Goal: Transaction & Acquisition: Purchase product/service

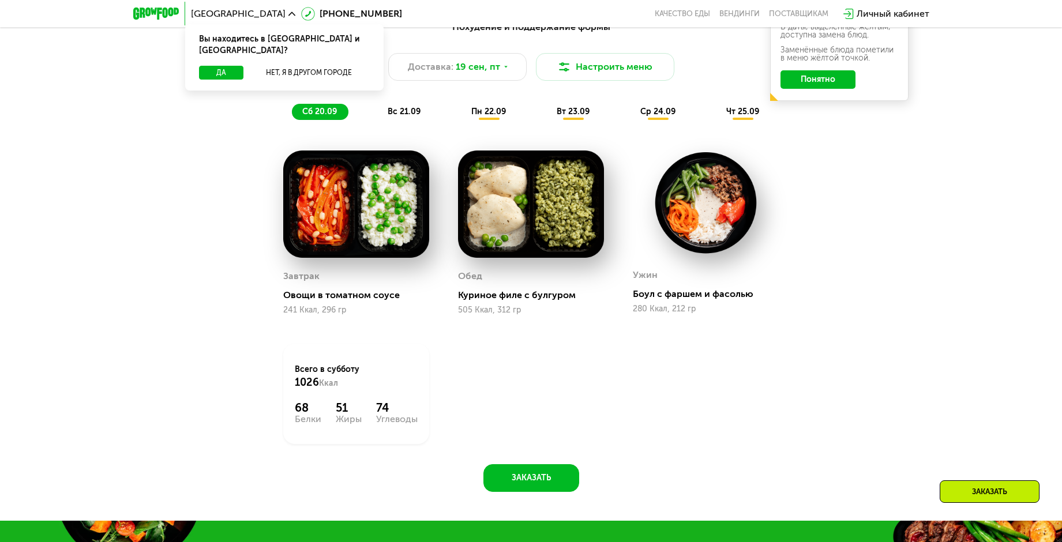
scroll to position [923, 0]
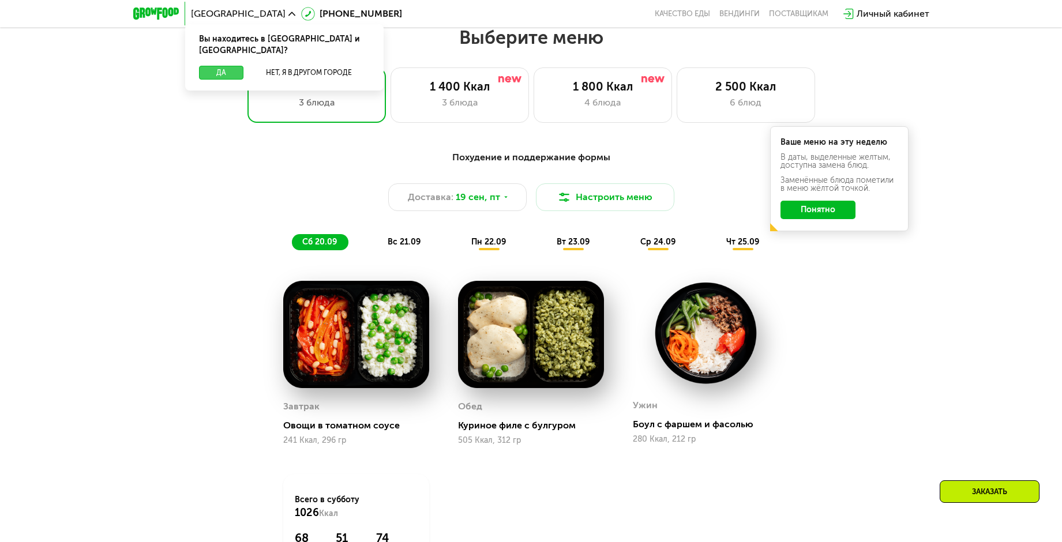
click at [231, 66] on button "Да" at bounding box center [221, 73] width 44 height 14
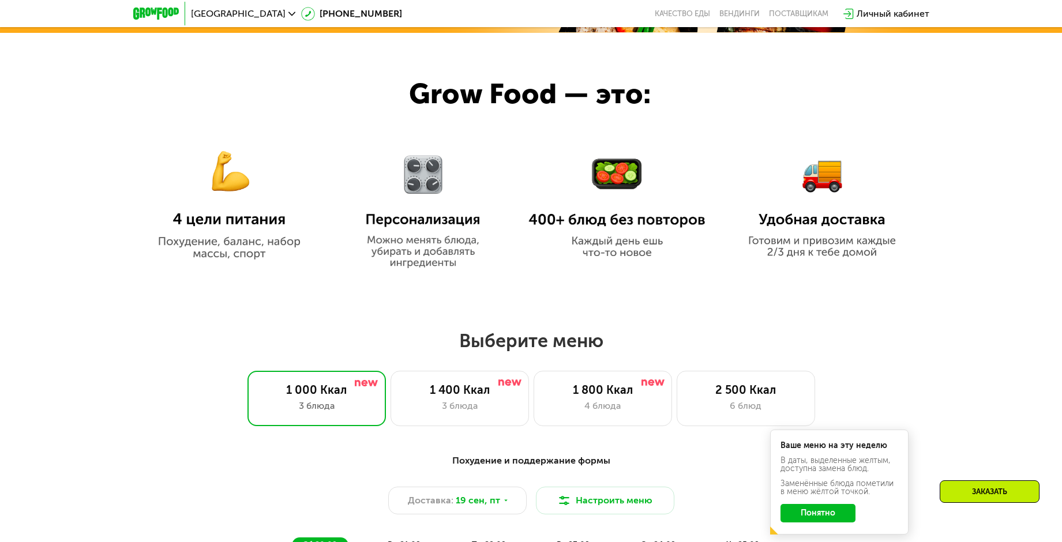
scroll to position [577, 0]
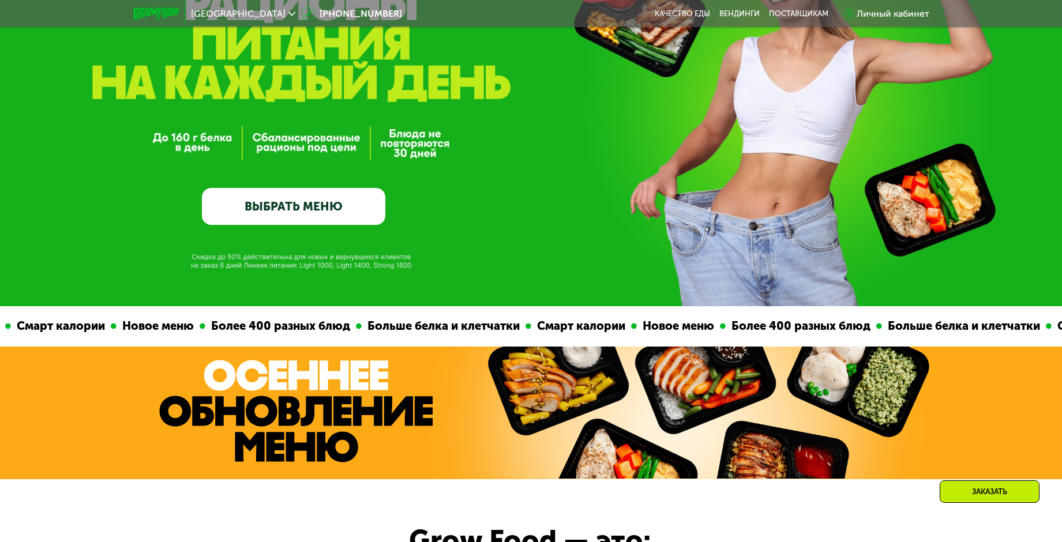
click at [350, 207] on link "ВЫБРАТЬ МЕНЮ" at bounding box center [293, 206] width 183 height 37
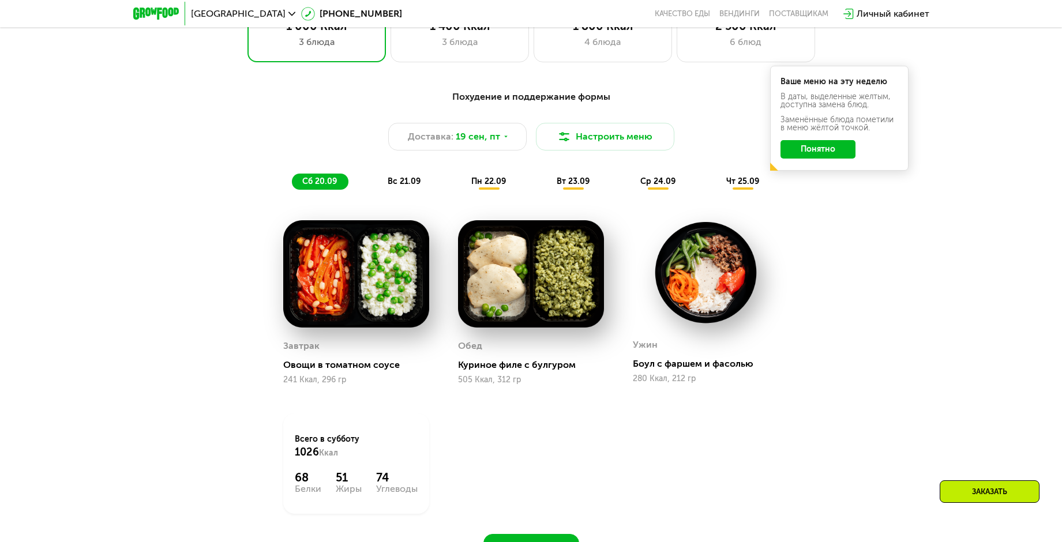
scroll to position [926, 0]
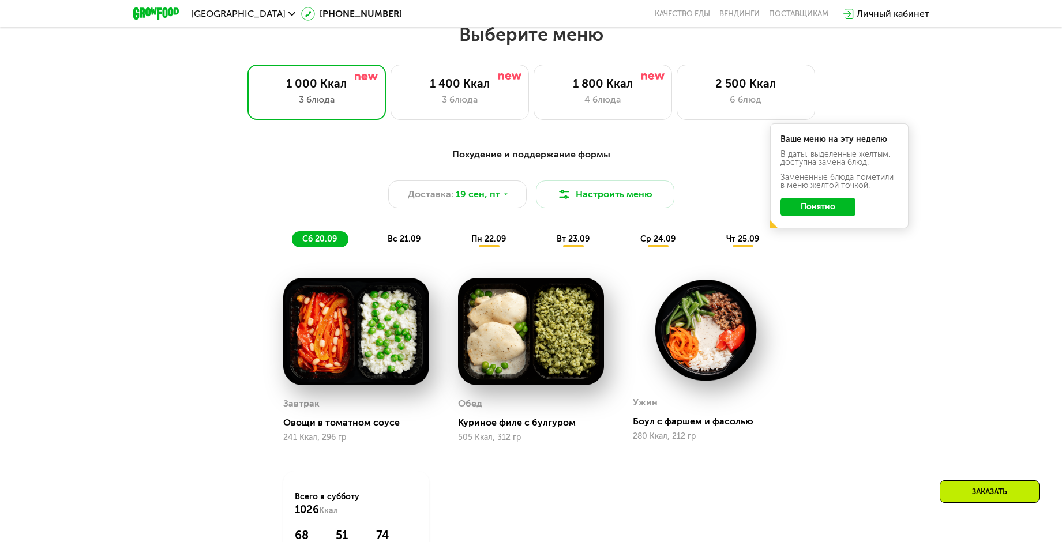
click at [415, 239] on span "вс 21.09" at bounding box center [404, 239] width 33 height 10
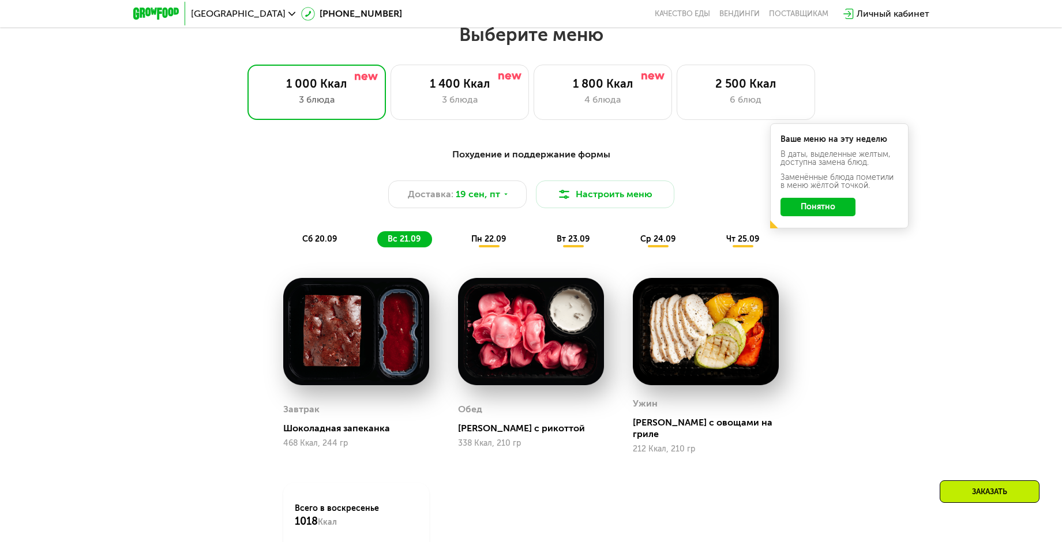
click at [486, 248] on div "пн 22.09" at bounding box center [489, 239] width 57 height 16
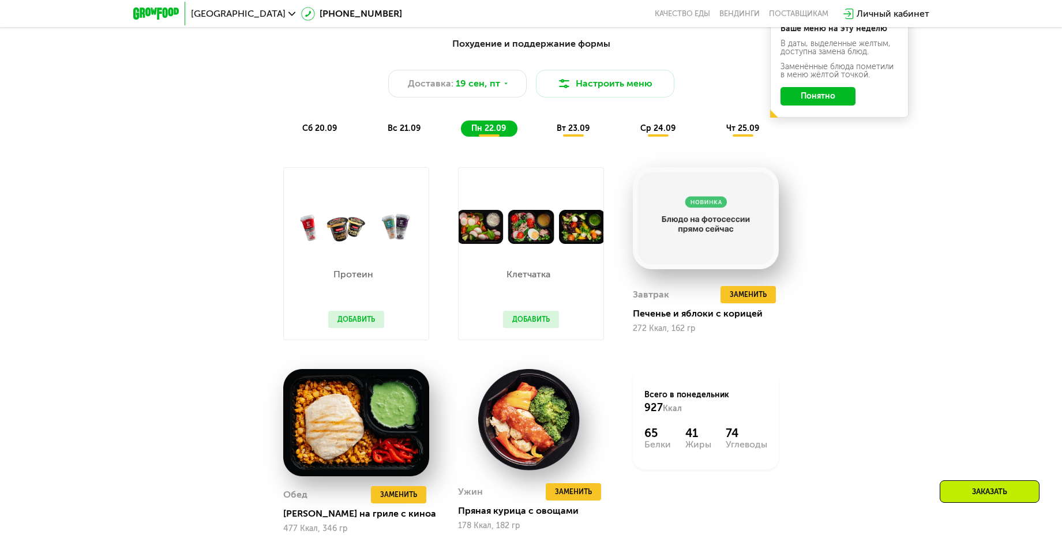
scroll to position [1042, 0]
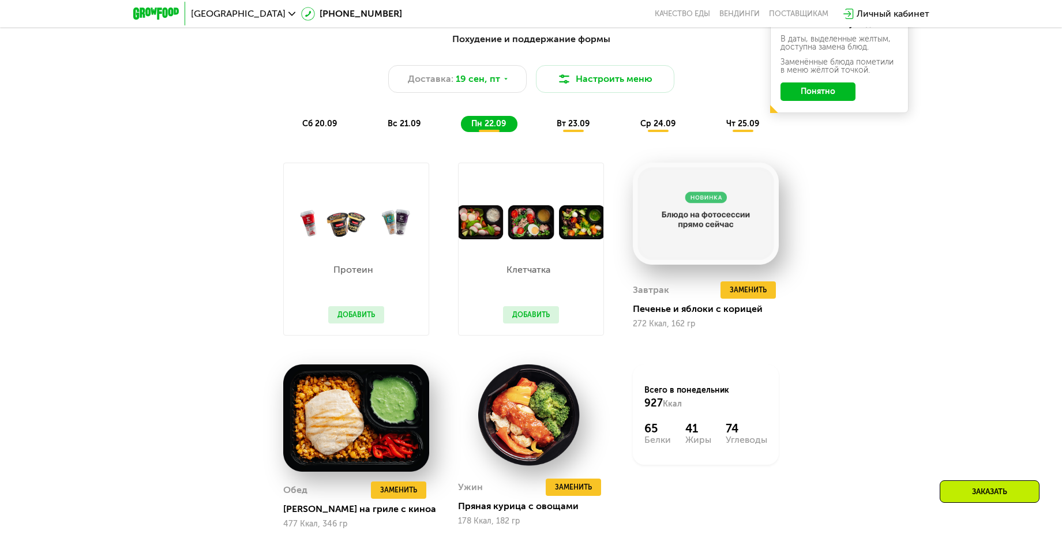
click at [567, 137] on div "Похудение и поддержание формы Доставка: 19 сен, пт Настроить меню сб 20.09 вс 2…" at bounding box center [531, 82] width 697 height 114
click at [571, 132] on div "вт 23.09" at bounding box center [573, 124] width 55 height 16
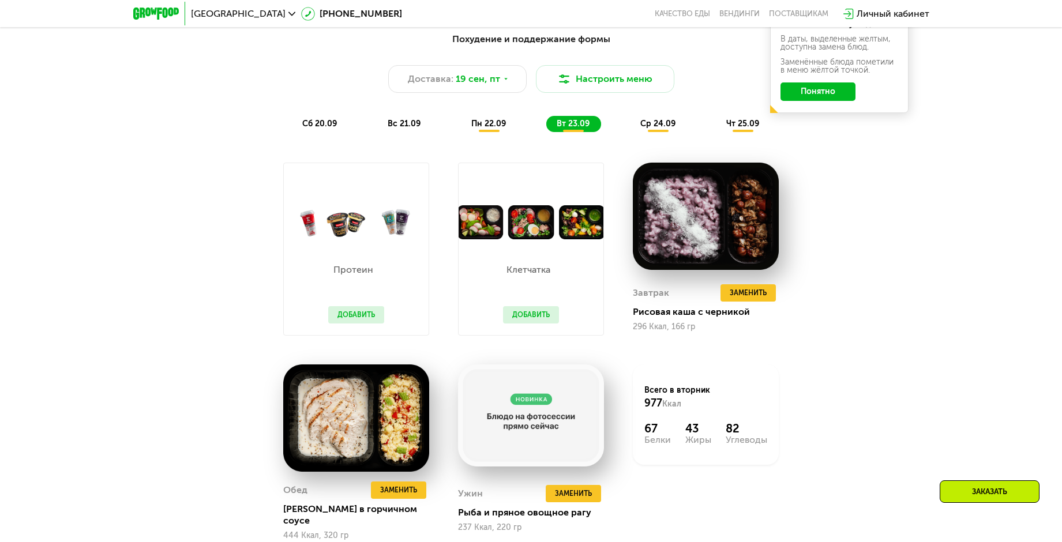
click at [654, 129] on span "ср 24.09" at bounding box center [657, 124] width 35 height 10
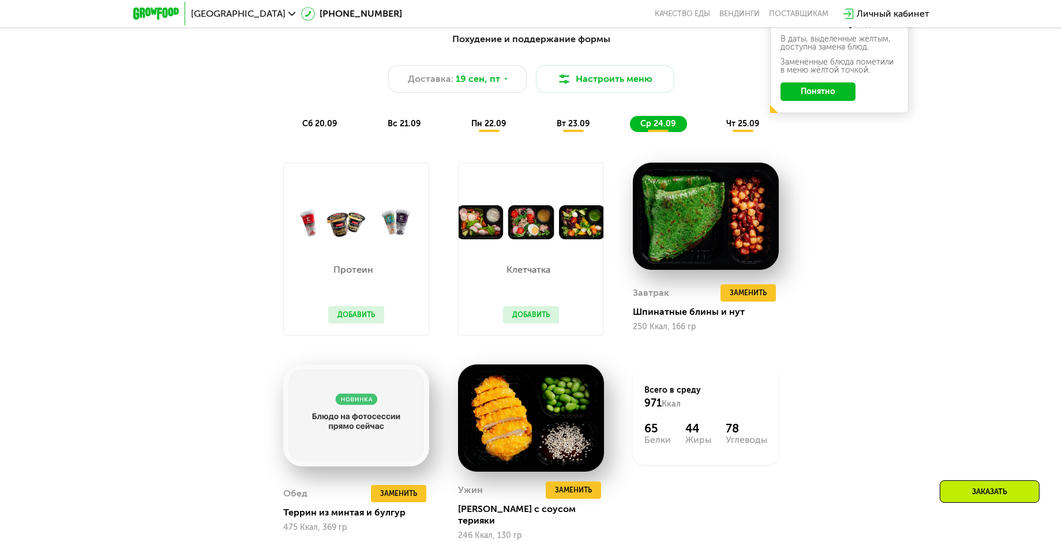
click at [741, 129] on span "чт 25.09" at bounding box center [742, 124] width 33 height 10
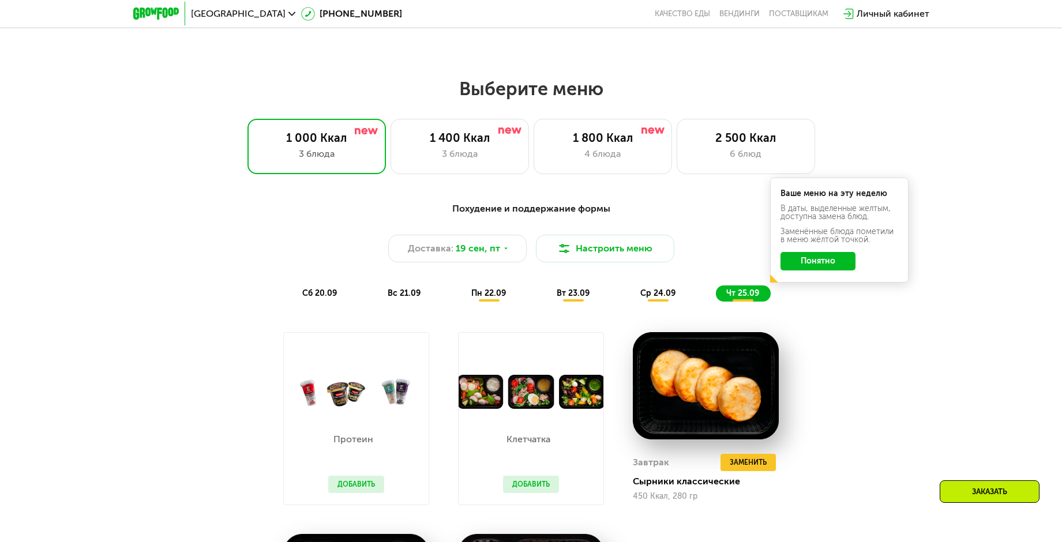
scroll to position [868, 0]
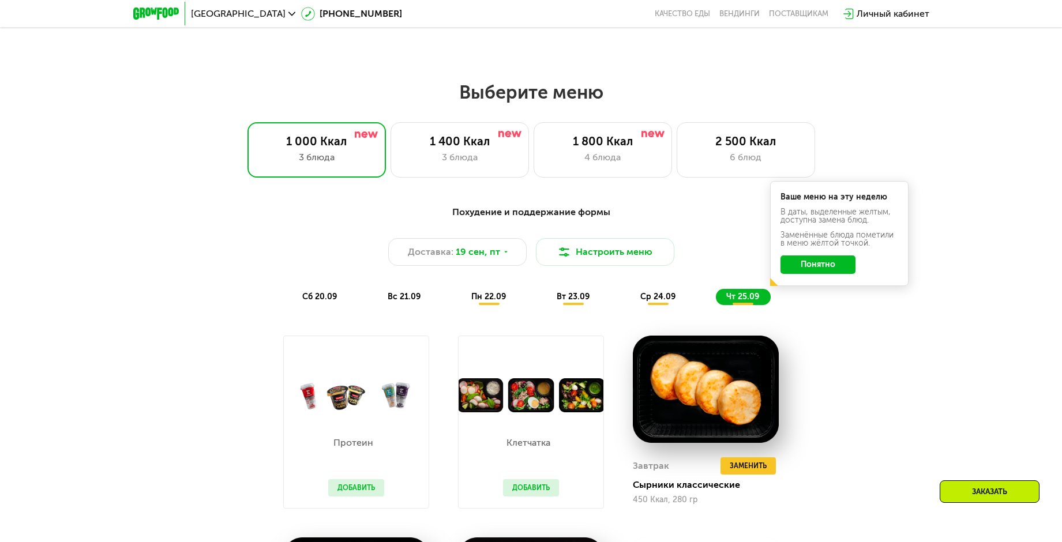
click at [320, 302] on span "сб 20.09" at bounding box center [319, 297] width 35 height 10
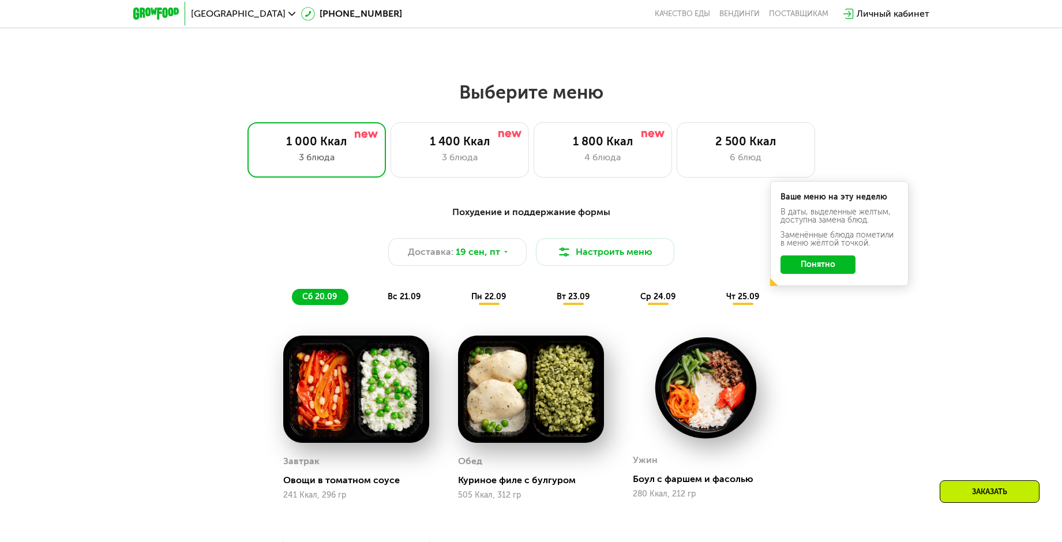
click at [500, 300] on span "пн 22.09" at bounding box center [488, 297] width 35 height 10
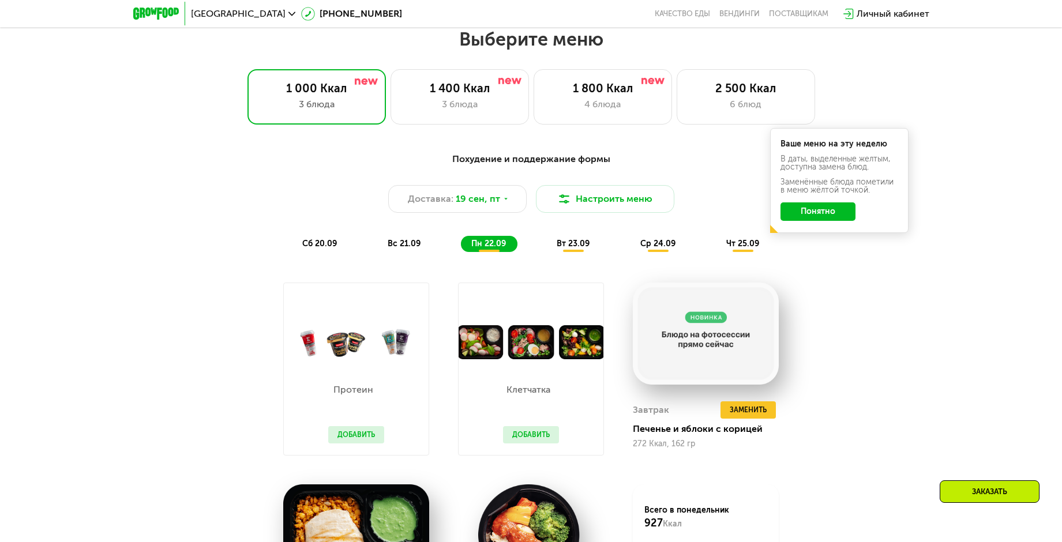
scroll to position [926, 0]
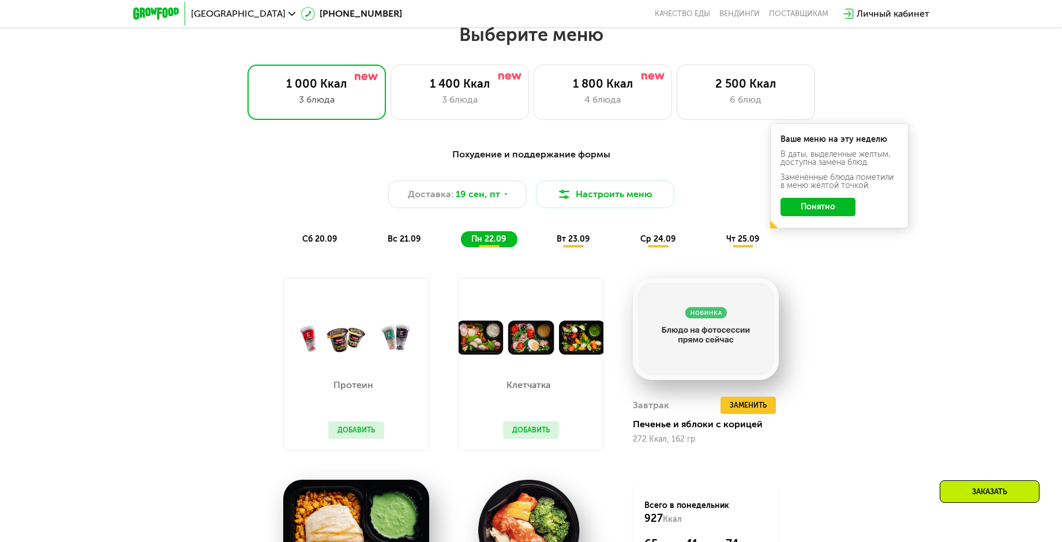
click at [579, 242] on span "вт 23.09" at bounding box center [573, 239] width 33 height 10
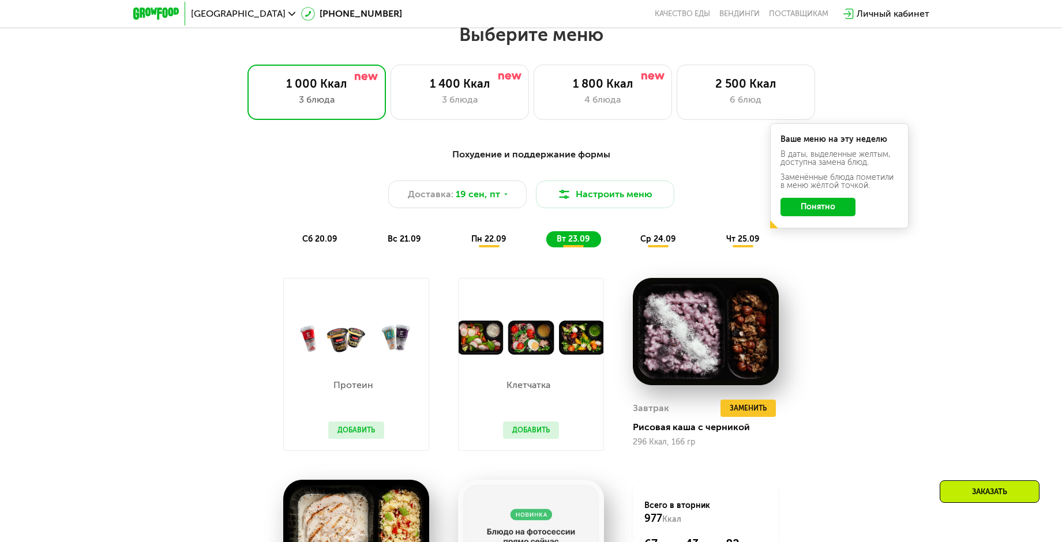
click at [660, 244] on span "ср 24.09" at bounding box center [657, 239] width 35 height 10
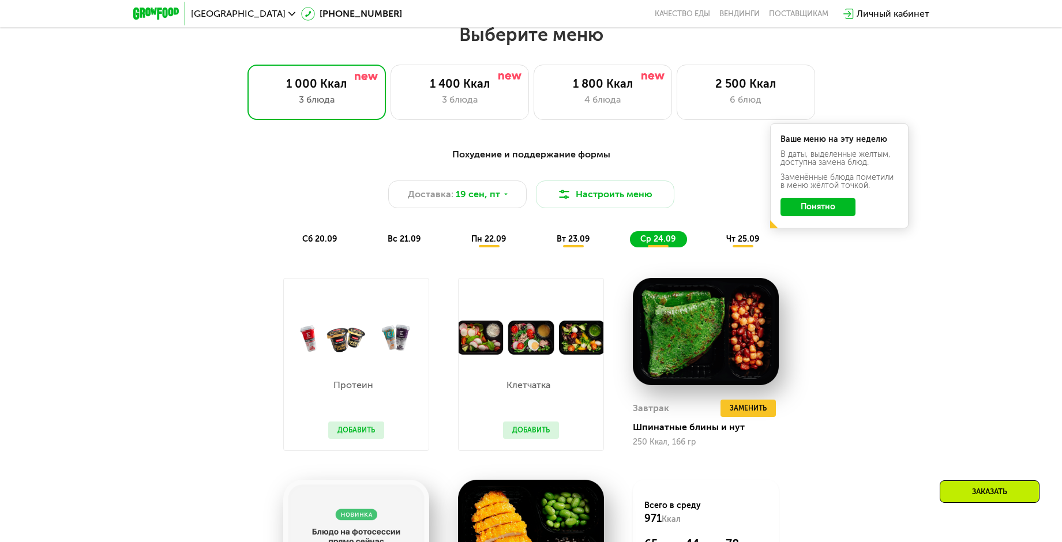
click at [740, 244] on span "чт 25.09" at bounding box center [742, 239] width 33 height 10
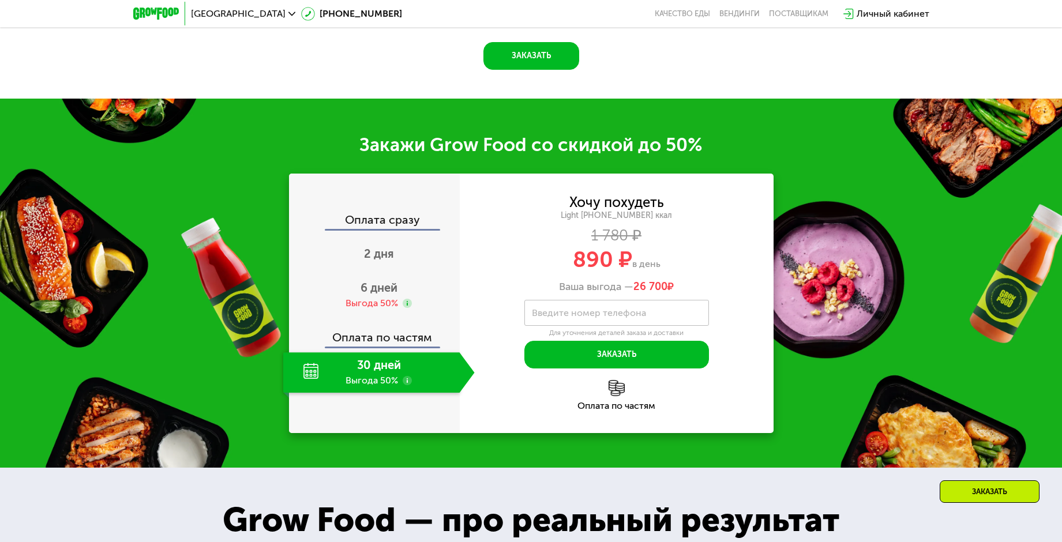
scroll to position [1561, 0]
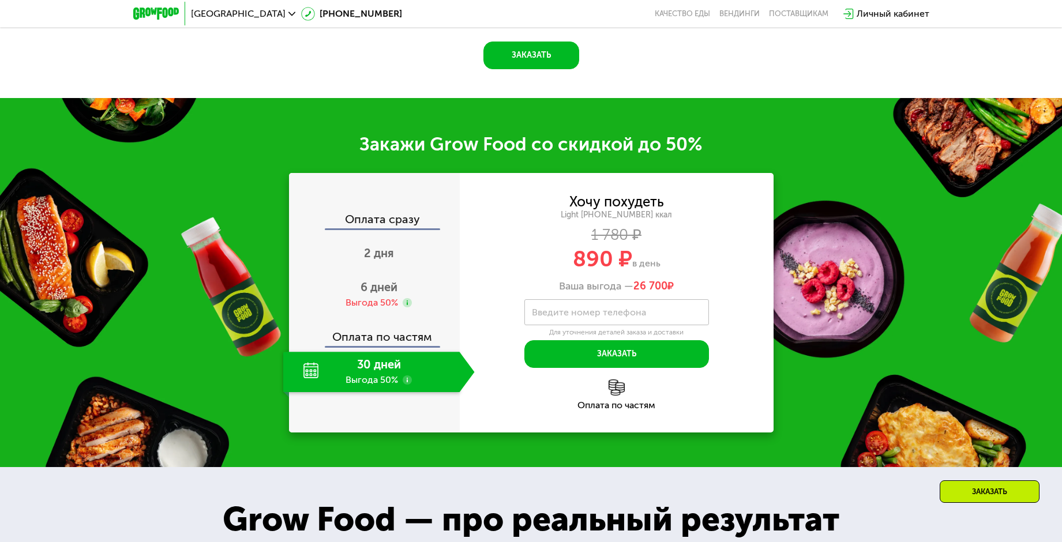
click at [613, 309] on label "Введите номер телефона" at bounding box center [589, 312] width 114 height 6
click at [613, 305] on input "Введите номер телефона" at bounding box center [617, 312] width 185 height 26
click at [383, 246] on span "2 дня" at bounding box center [379, 253] width 30 height 14
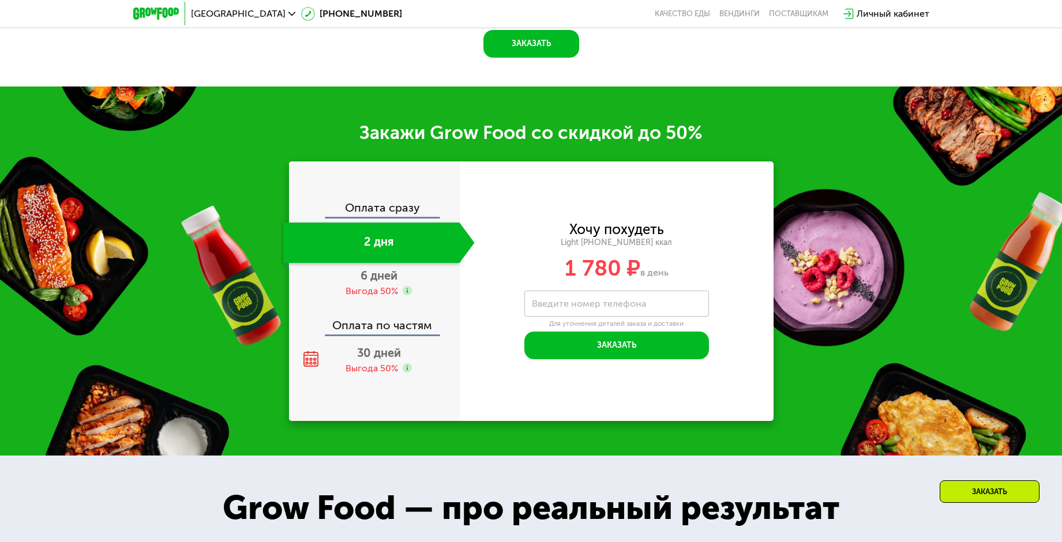
scroll to position [1488, 0]
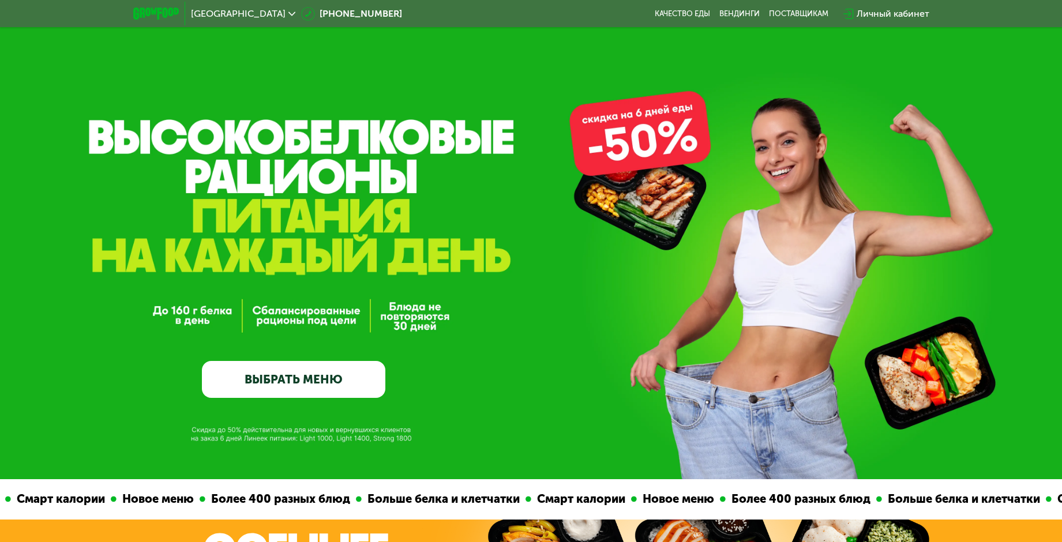
click at [355, 383] on link "ВЫБРАТЬ МЕНЮ" at bounding box center [293, 379] width 183 height 37
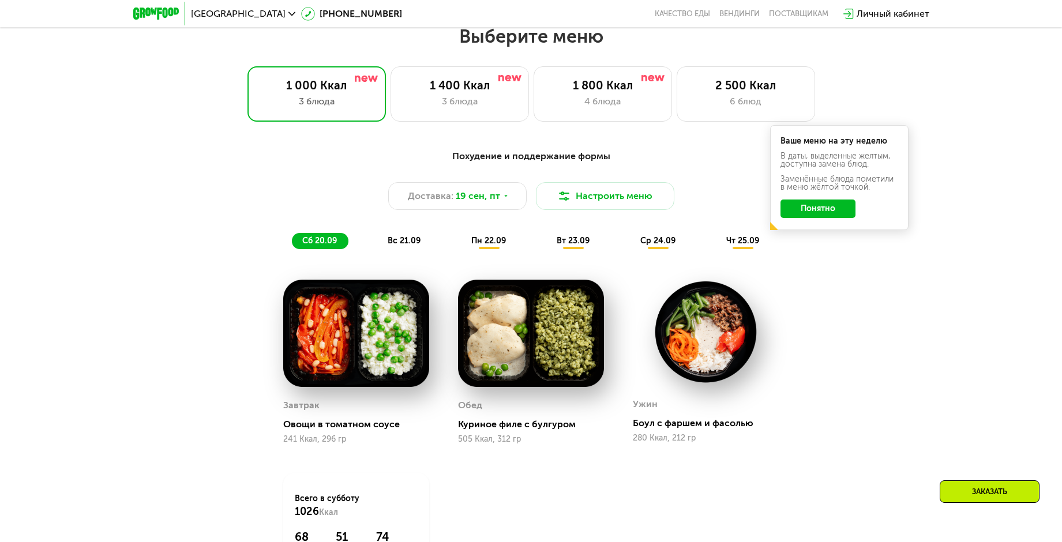
scroll to position [926, 0]
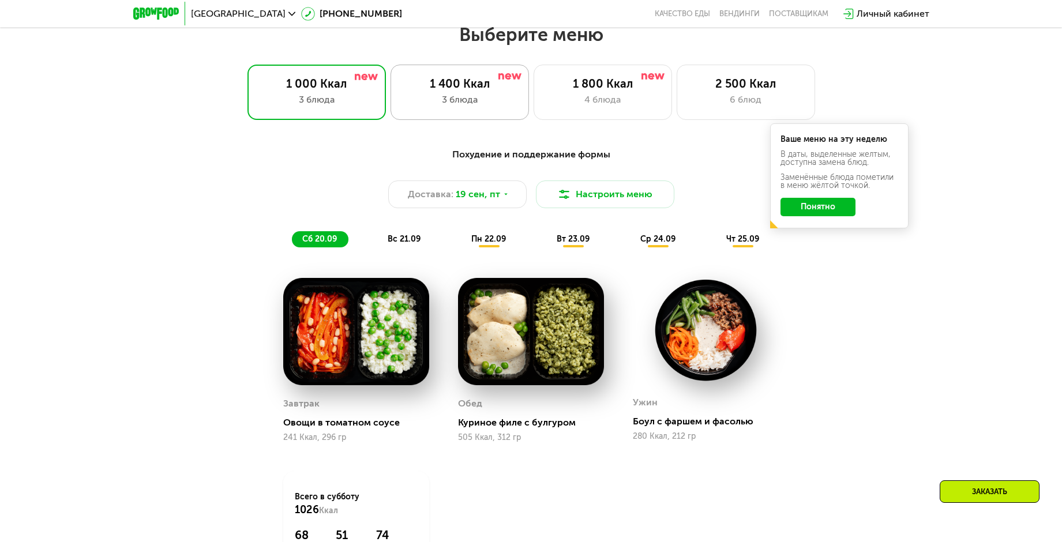
click at [438, 113] on div "1 400 Ккал 3 блюда" at bounding box center [460, 92] width 138 height 55
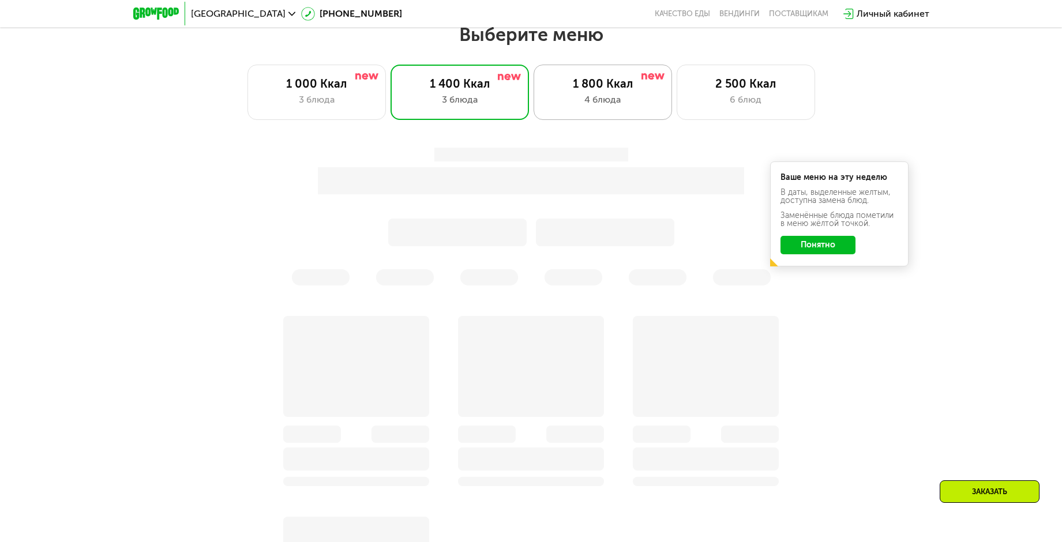
click at [557, 103] on div "4 блюда" at bounding box center [603, 100] width 114 height 14
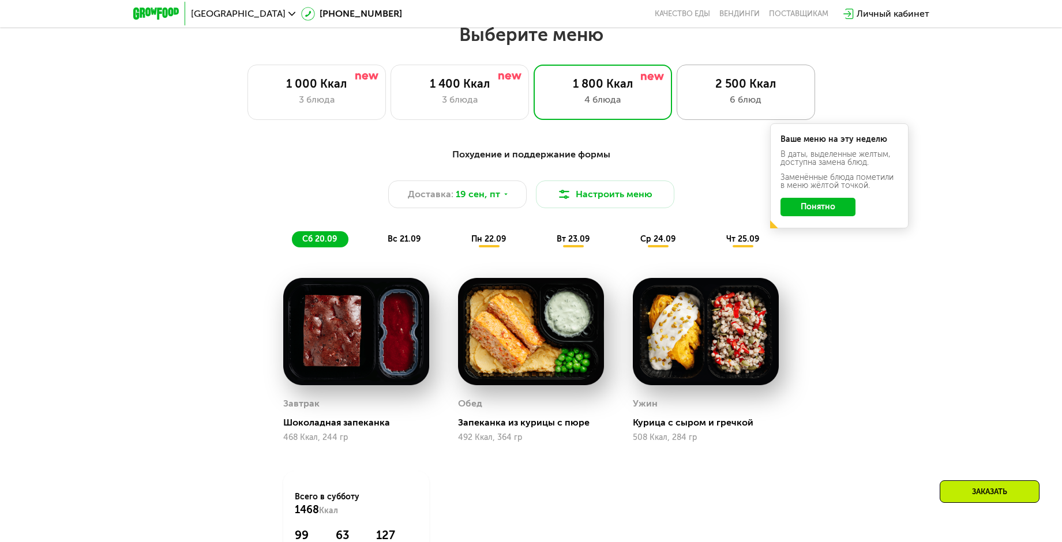
click at [714, 107] on div "6 блюд" at bounding box center [746, 100] width 114 height 14
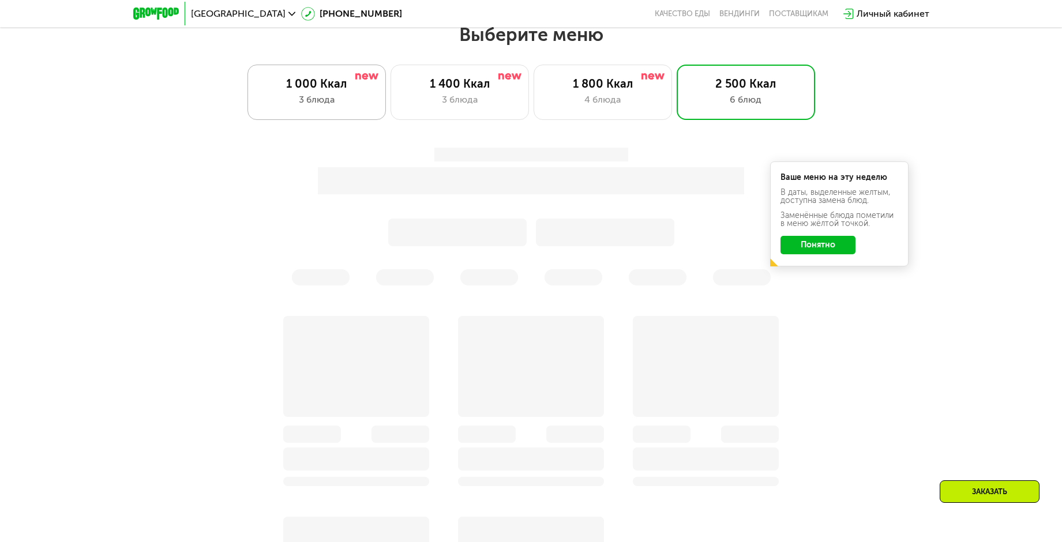
click at [366, 106] on div "3 блюда" at bounding box center [317, 100] width 114 height 14
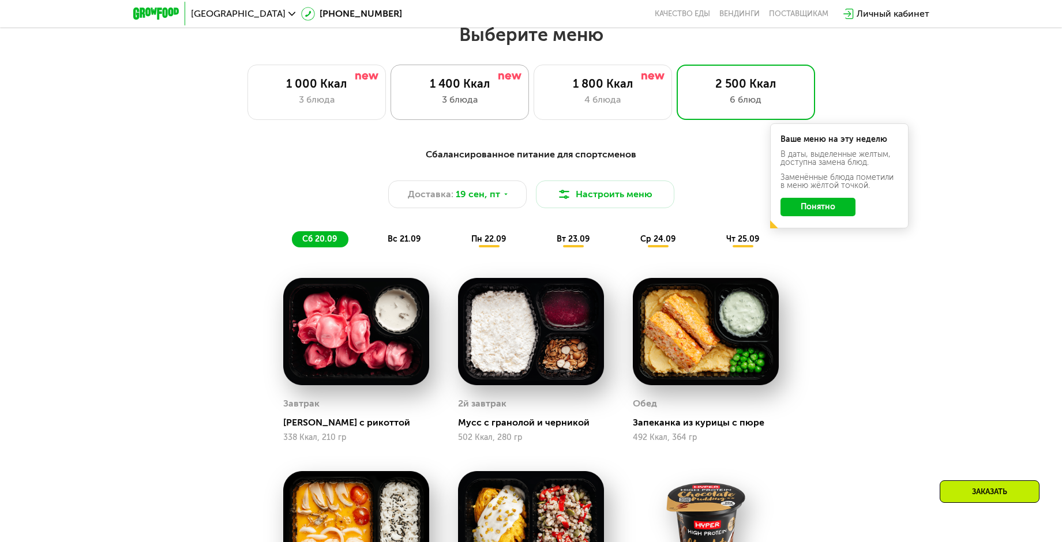
click at [439, 105] on div "3 блюда" at bounding box center [460, 100] width 114 height 14
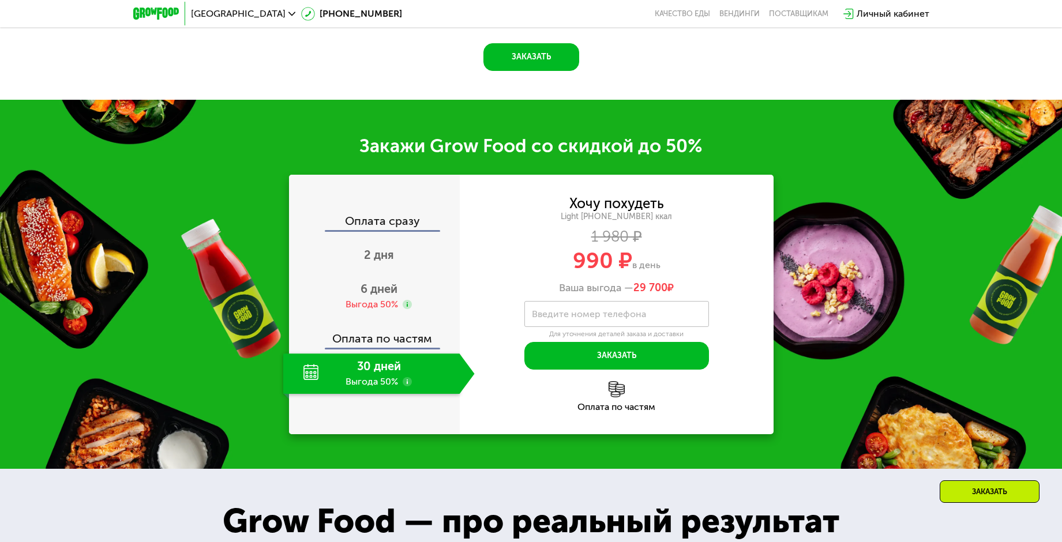
scroll to position [1503, 0]
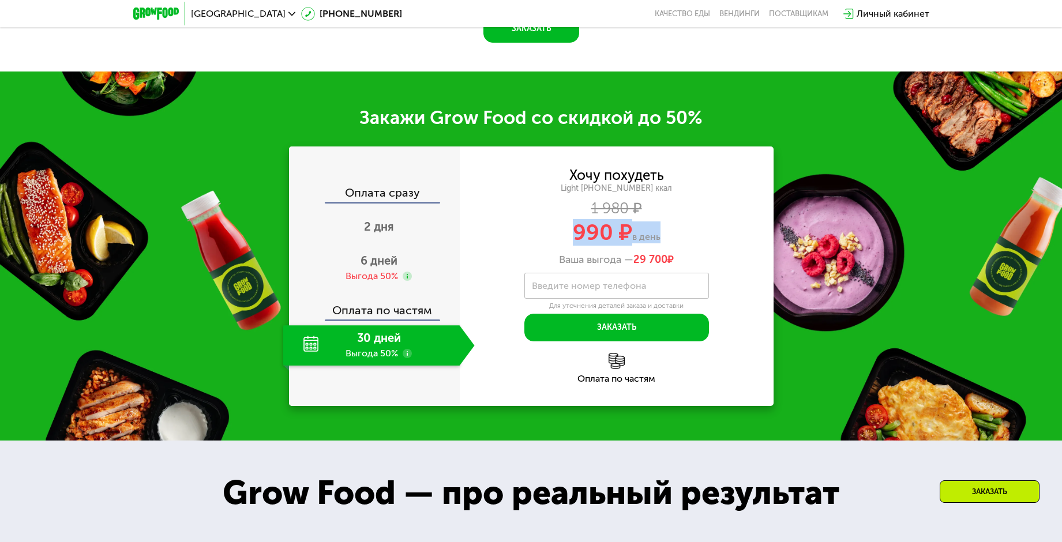
drag, startPoint x: 563, startPoint y: 237, endPoint x: 663, endPoint y: 244, distance: 100.1
click at [658, 243] on div "990 ₽ в день" at bounding box center [617, 233] width 314 height 22
click at [750, 207] on div "1 980 ₽" at bounding box center [617, 209] width 314 height 13
click at [388, 228] on span "2 дня" at bounding box center [379, 227] width 30 height 14
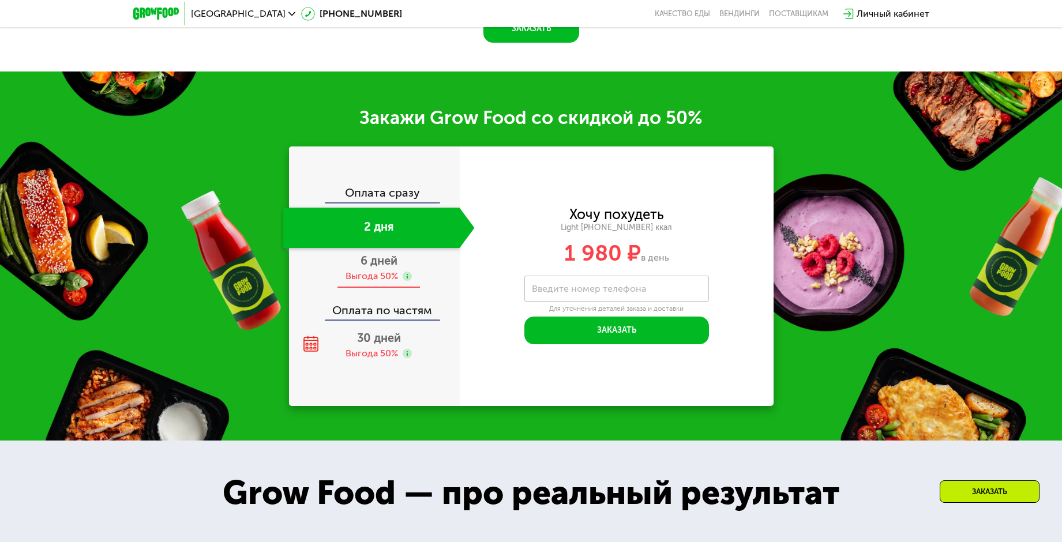
click at [361, 263] on span "6 дней" at bounding box center [379, 261] width 37 height 14
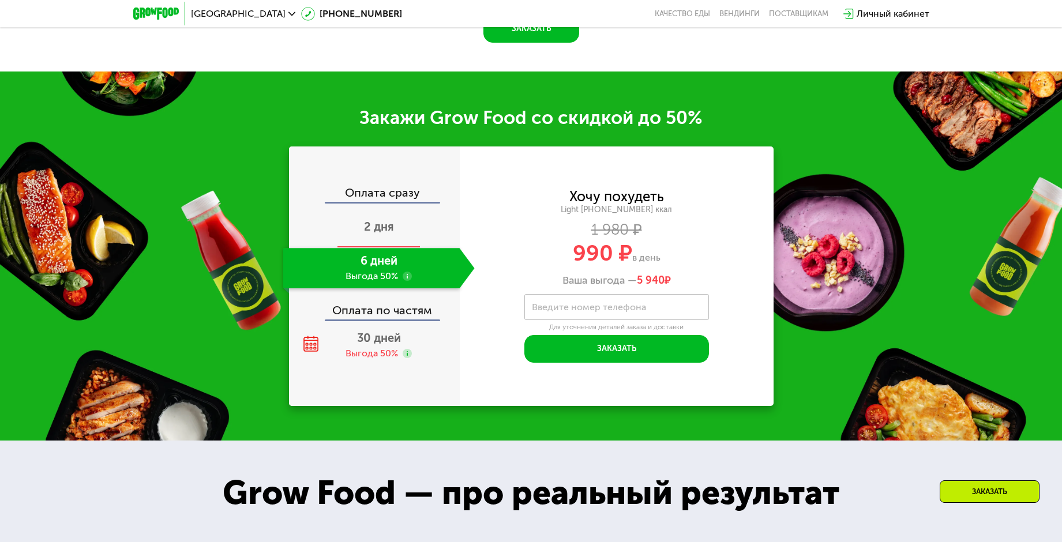
click at [357, 233] on div "2 дня" at bounding box center [379, 228] width 192 height 40
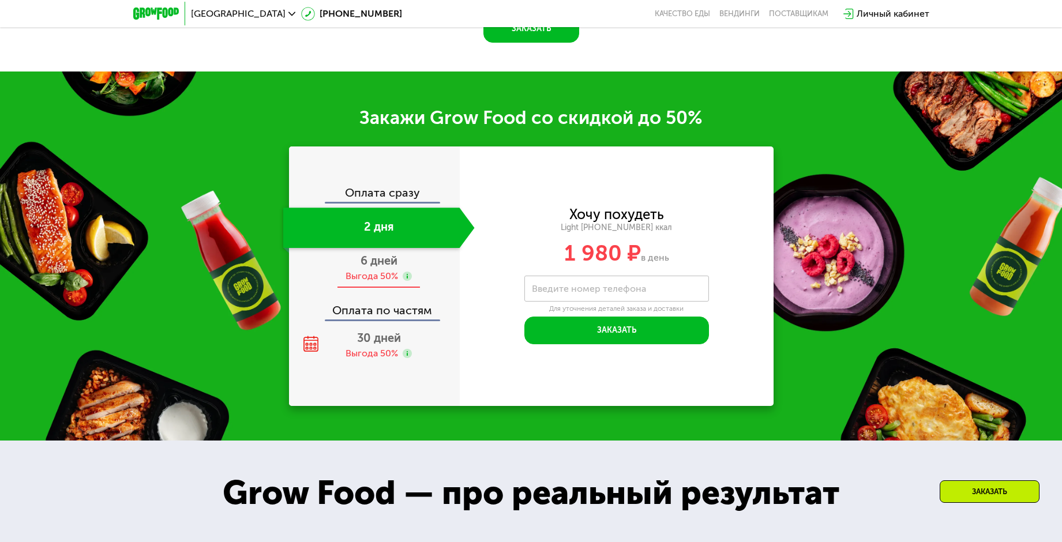
click at [374, 265] on span "6 дней" at bounding box center [379, 261] width 37 height 14
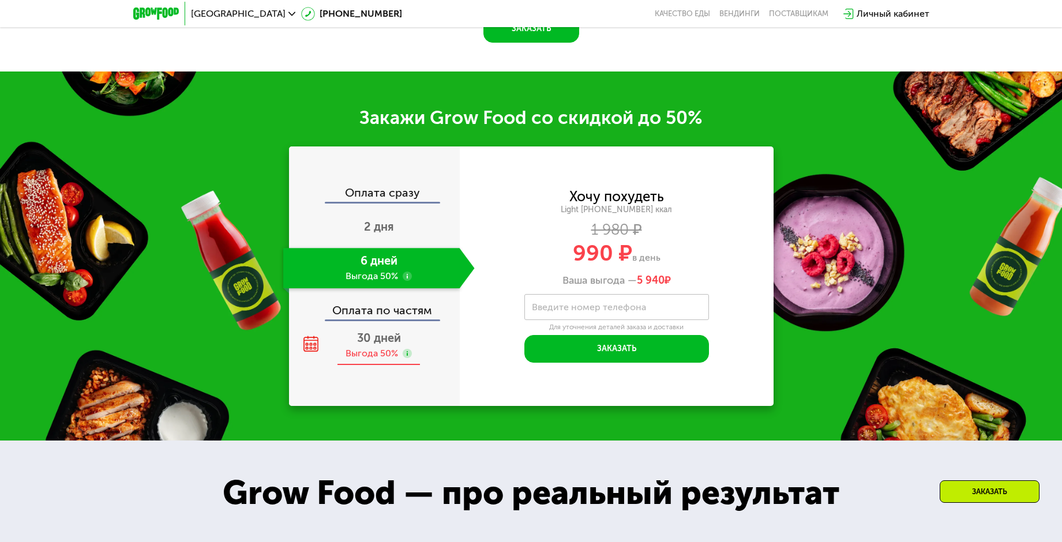
click at [360, 336] on span "30 дней" at bounding box center [379, 338] width 44 height 14
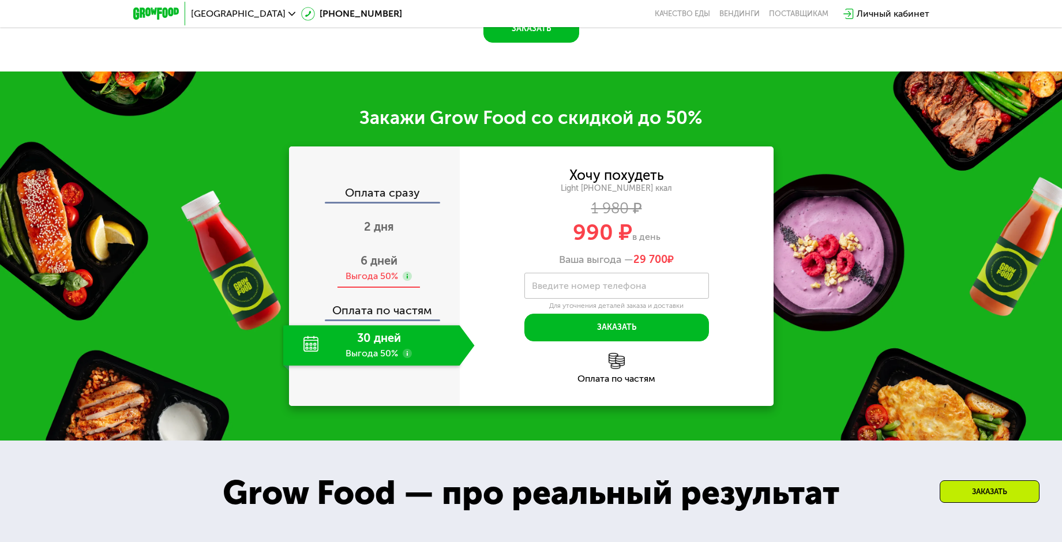
click at [385, 268] on span "6 дней" at bounding box center [379, 261] width 37 height 14
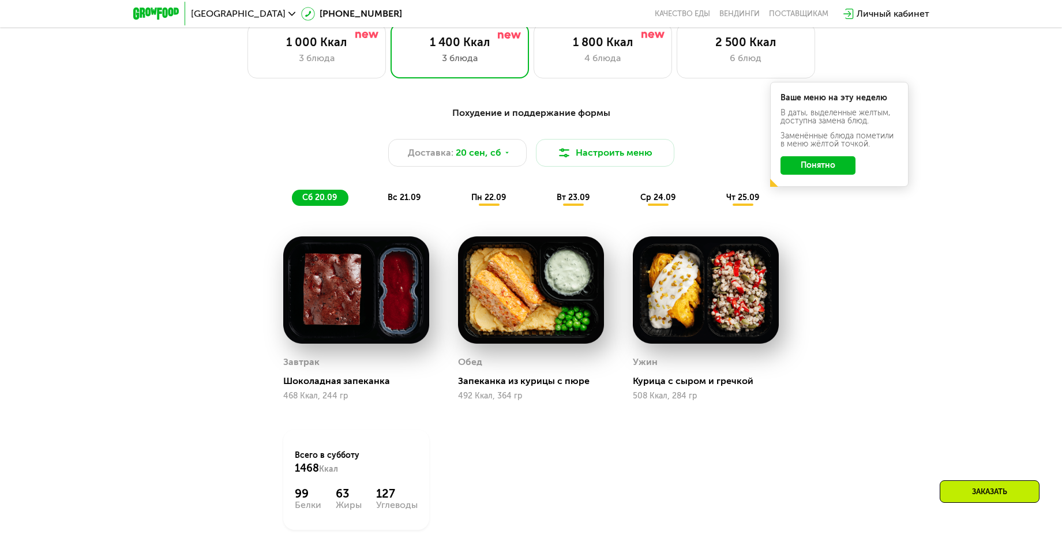
scroll to position [868, 0]
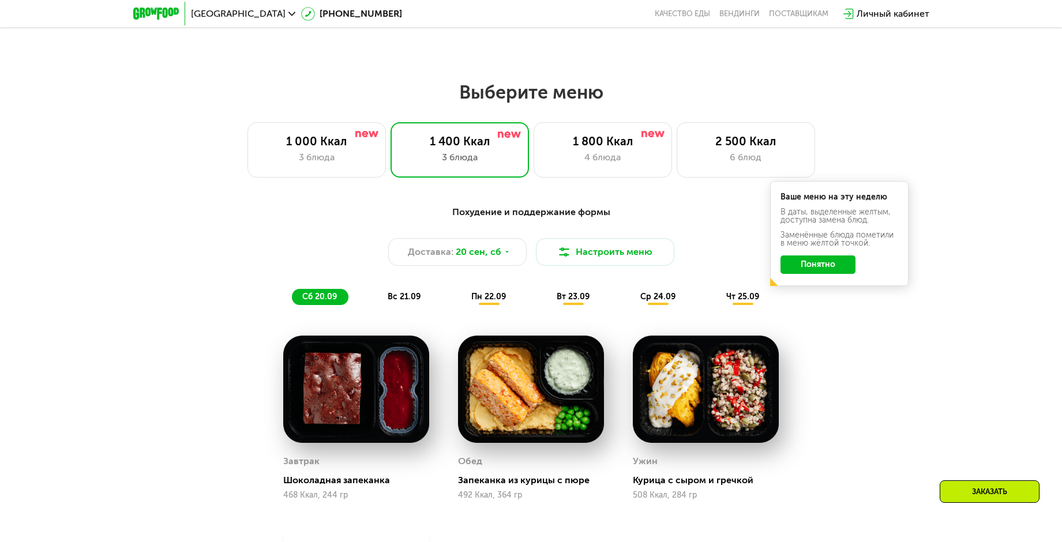
click at [815, 273] on button "Понятно" at bounding box center [818, 265] width 75 height 18
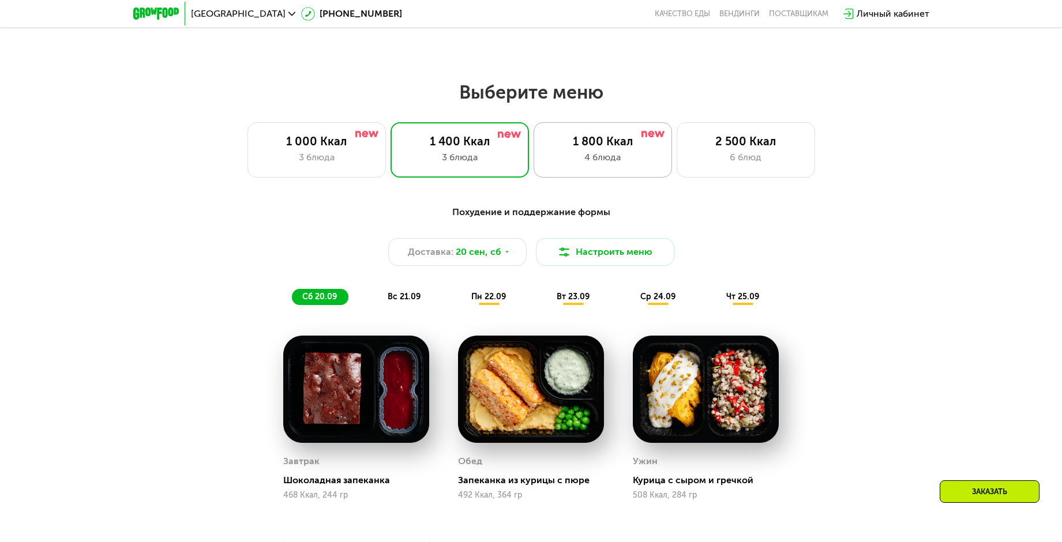
click at [606, 159] on div "4 блюда" at bounding box center [603, 158] width 114 height 14
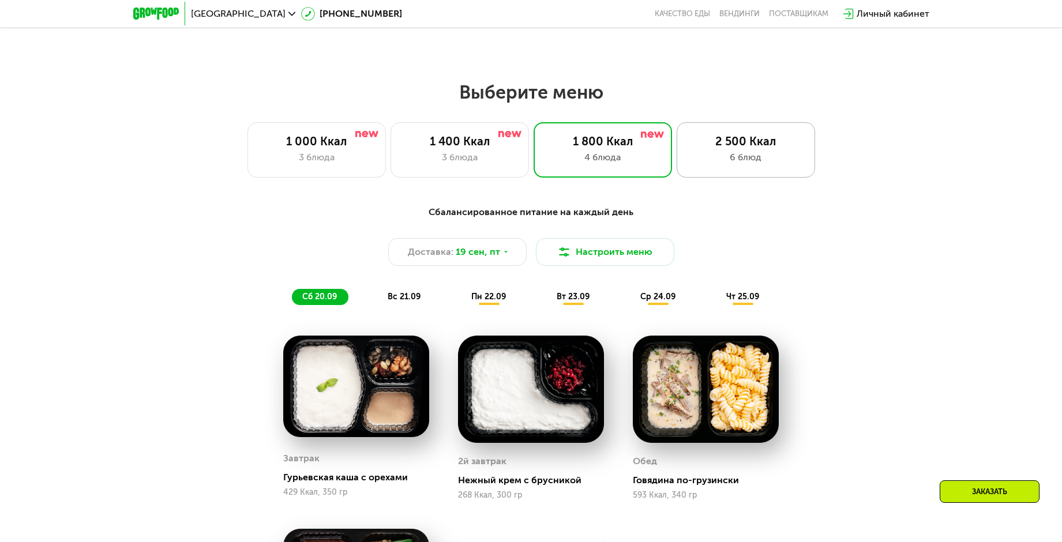
click at [713, 153] on div "2 500 Ккал 6 блюд" at bounding box center [746, 149] width 138 height 55
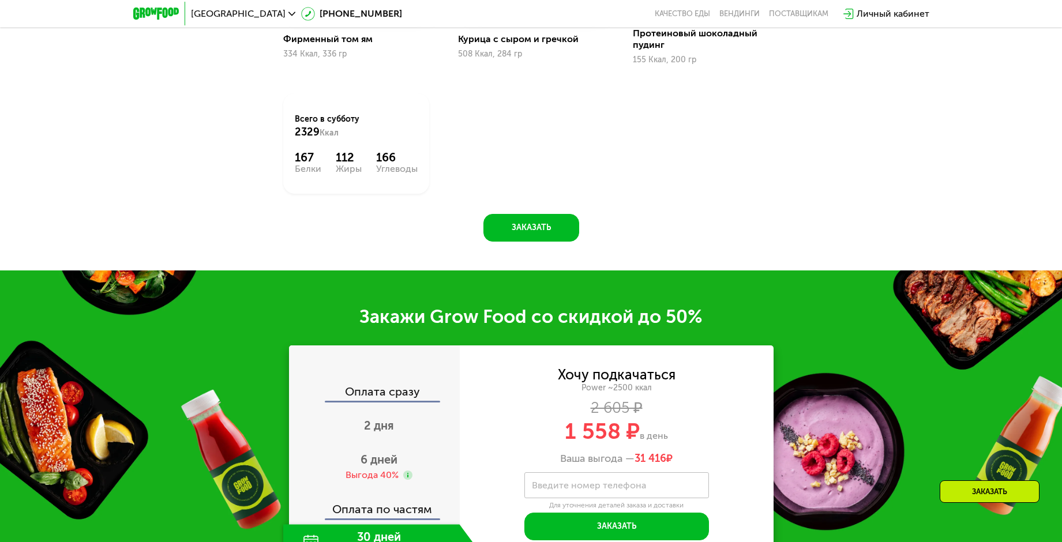
scroll to position [1561, 0]
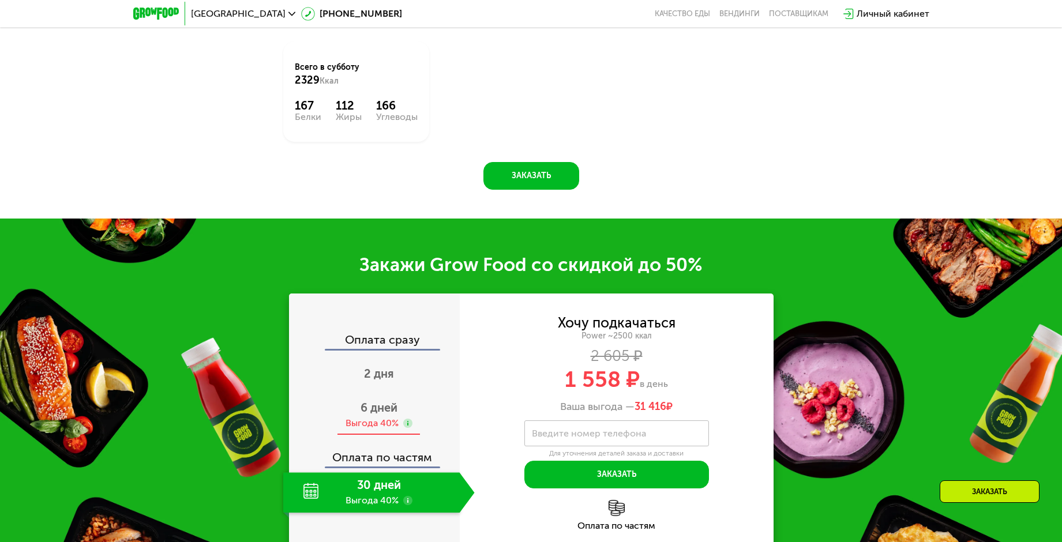
click at [380, 411] on span "6 дней" at bounding box center [379, 408] width 37 height 14
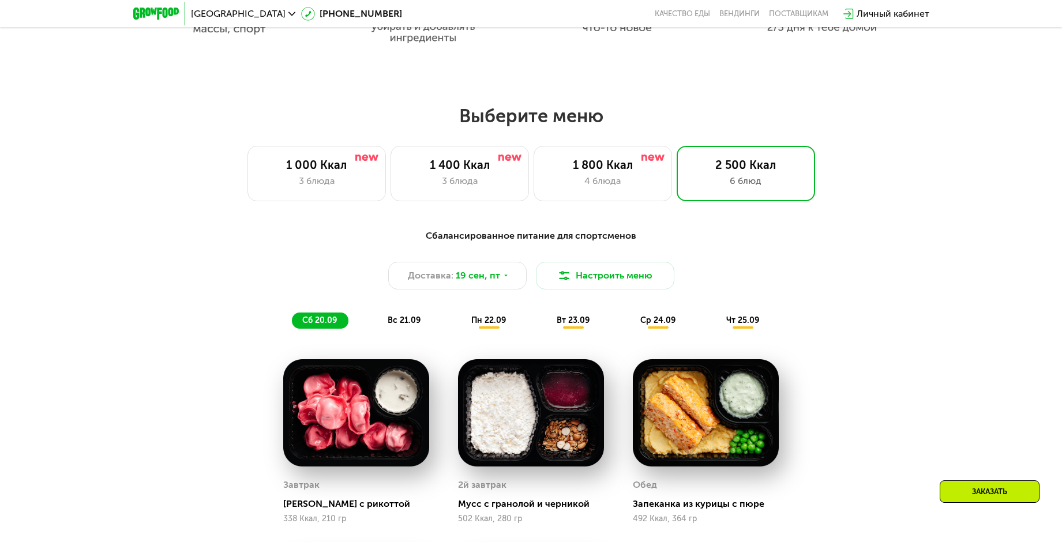
scroll to position [753, 0]
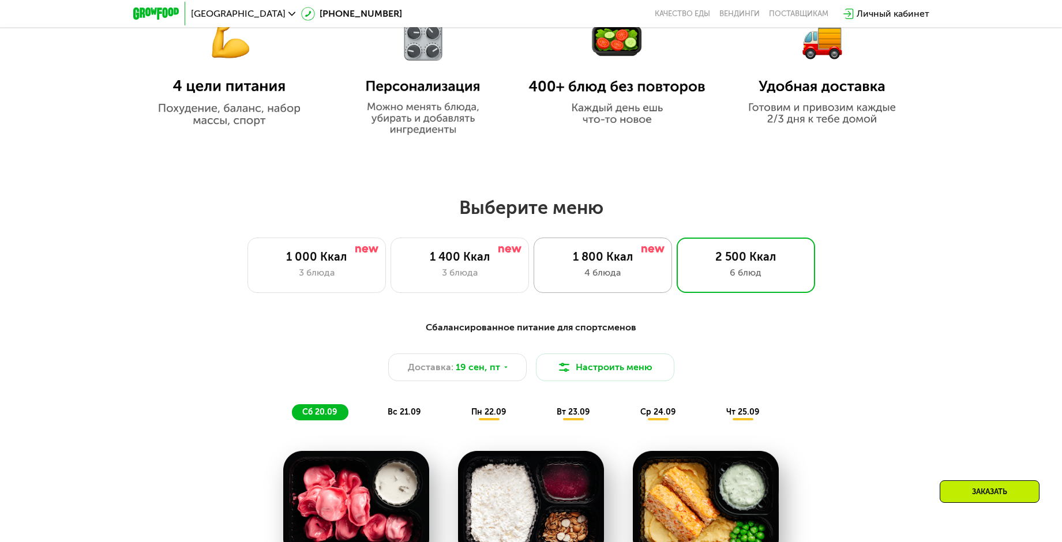
click at [582, 271] on div "4 блюда" at bounding box center [603, 273] width 114 height 14
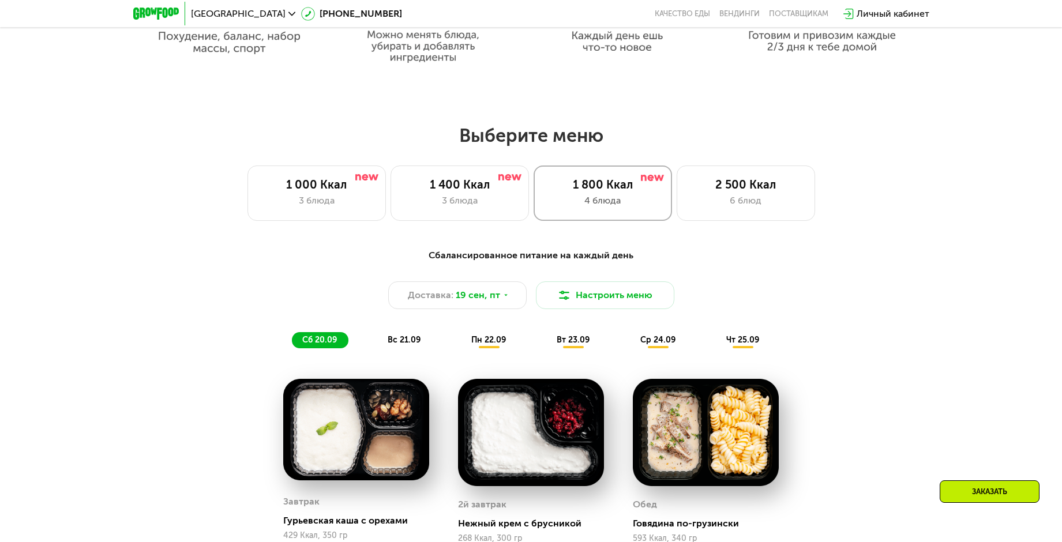
scroll to position [926, 0]
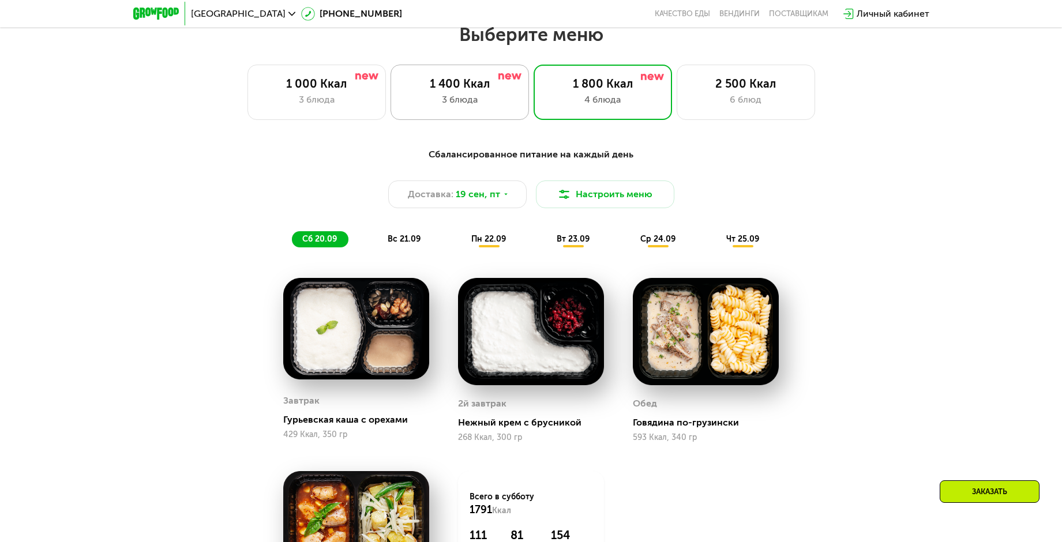
click at [486, 111] on div "1 400 Ккал 3 блюда" at bounding box center [460, 92] width 138 height 55
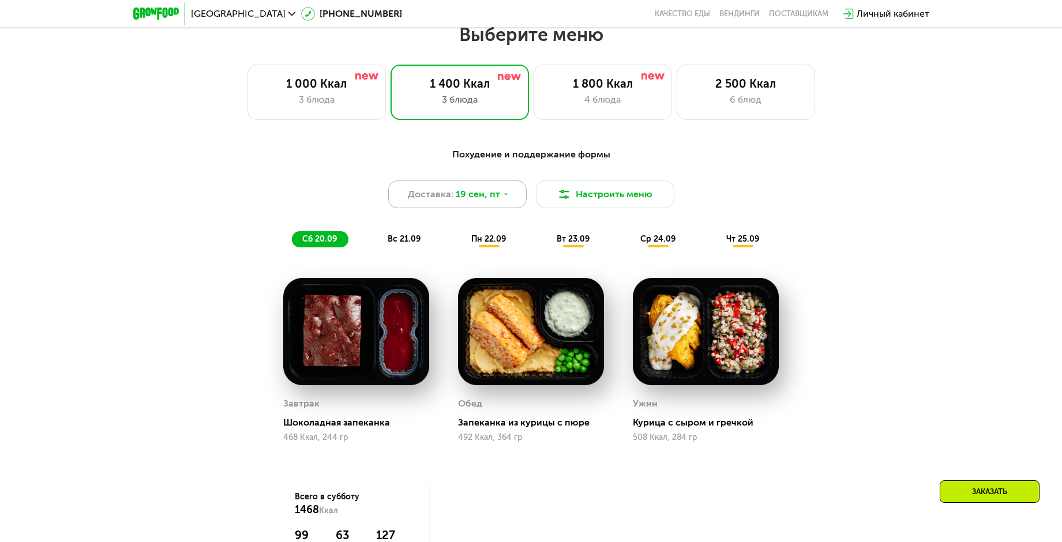
click at [495, 201] on span "19 сен, пт" at bounding box center [478, 195] width 44 height 14
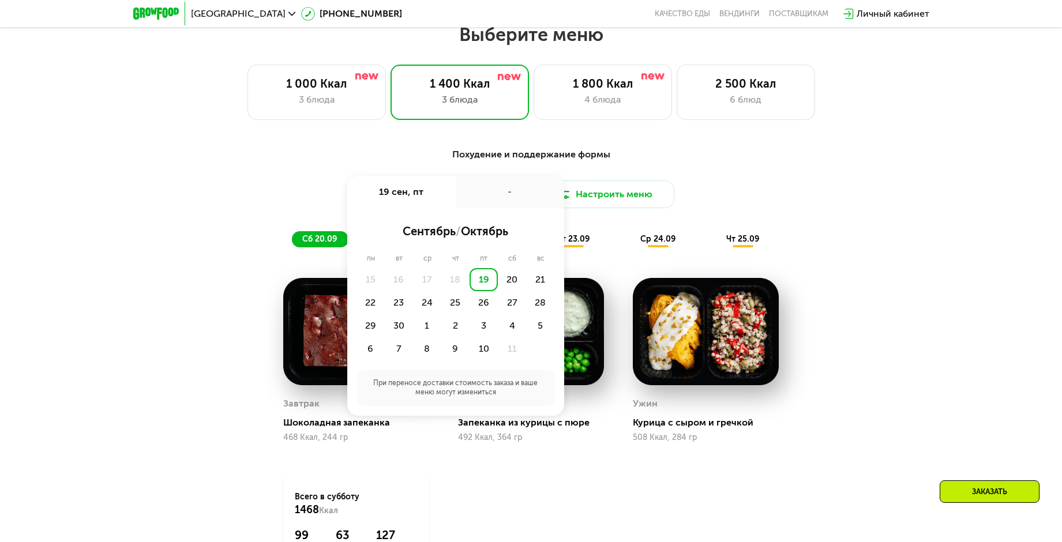
click at [495, 204] on div "-" at bounding box center [510, 192] width 108 height 32
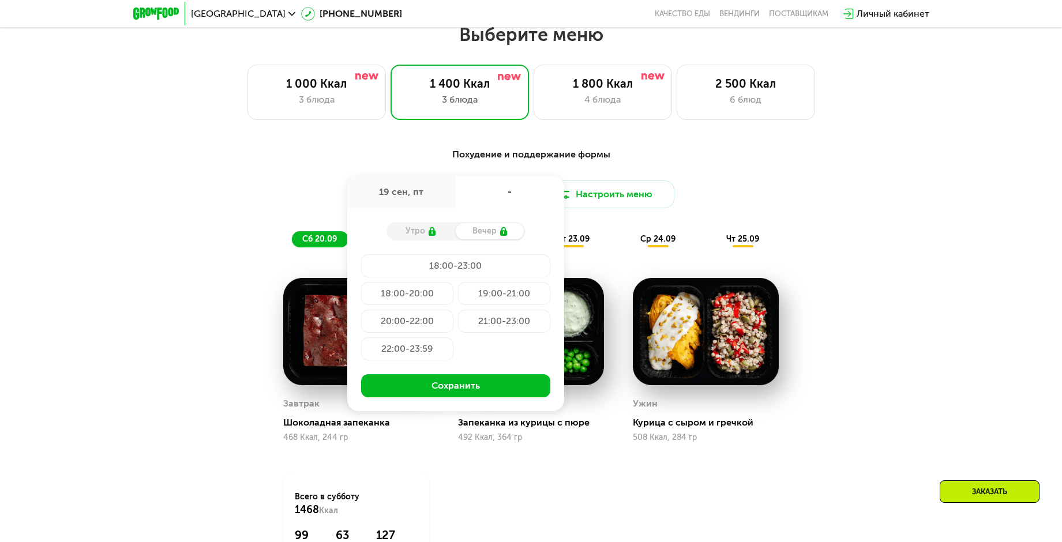
click at [489, 237] on div "Вечер" at bounding box center [490, 231] width 69 height 16
click at [774, 147] on div "Похудение и поддержание формы Доставка: 19 сен, пт 19 сен, пт - Утро Вечер 18:0…" at bounding box center [531, 198] width 697 height 114
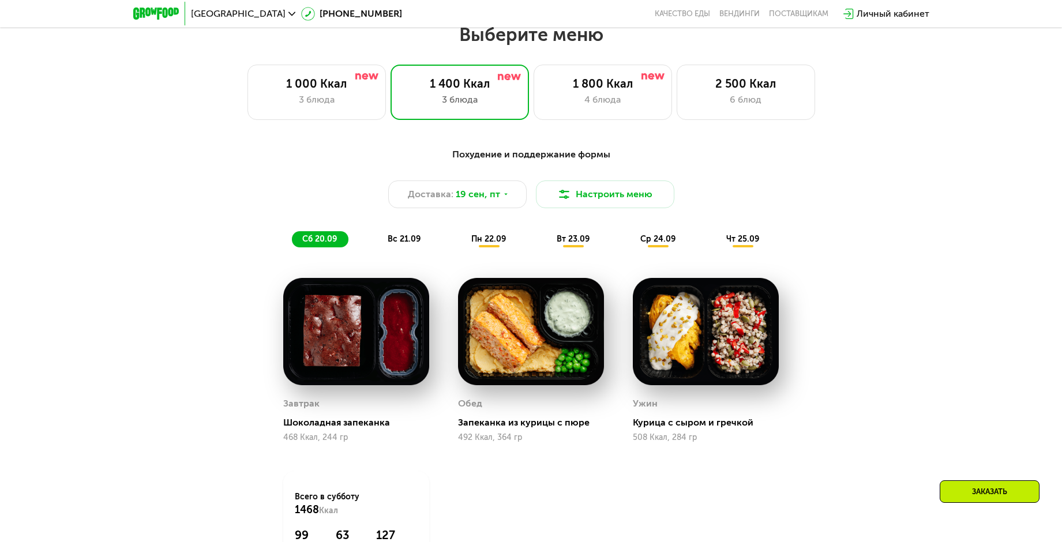
click at [880, 9] on div "Личный кабинет" at bounding box center [893, 14] width 73 height 14
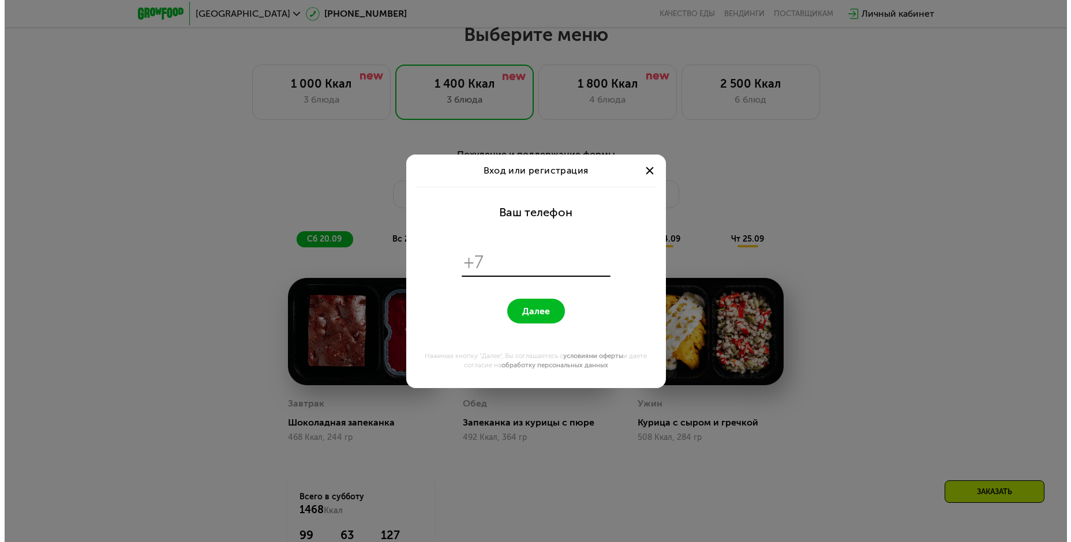
scroll to position [0, 0]
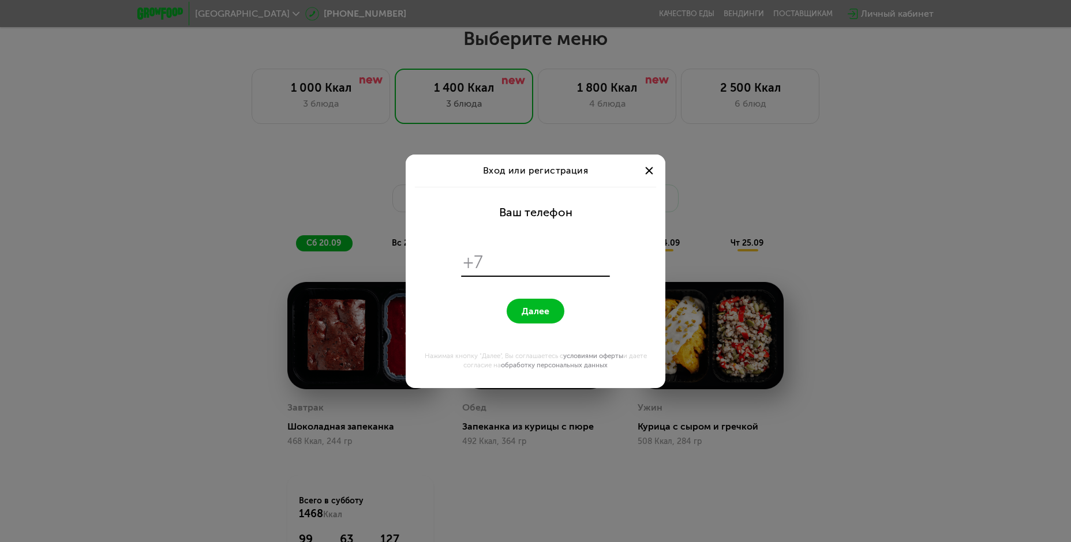
click at [816, 252] on div "Вход или регистрация Ваш телефон +7 Далее Нажимая кнопку "Далее", Вы соглашаете…" at bounding box center [535, 271] width 1071 height 542
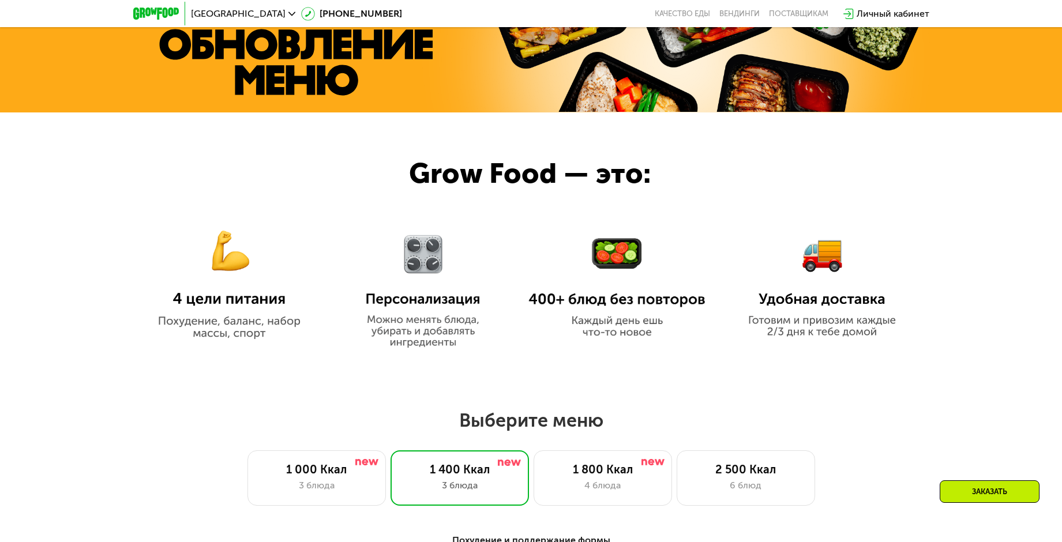
scroll to position [522, 0]
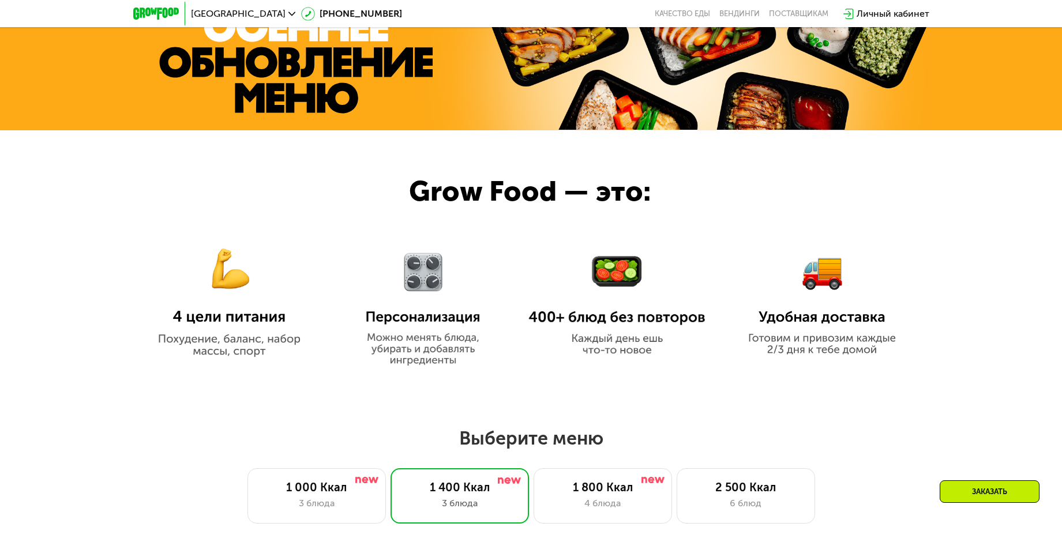
click at [731, 231] on div at bounding box center [531, 258] width 1062 height 256
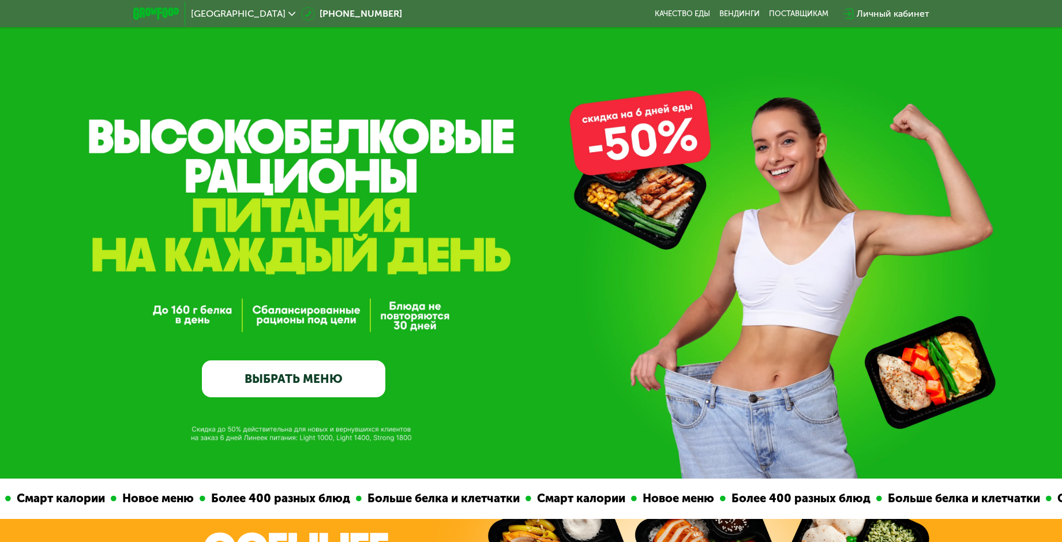
scroll to position [0, 0]
